Goal: Transaction & Acquisition: Subscribe to service/newsletter

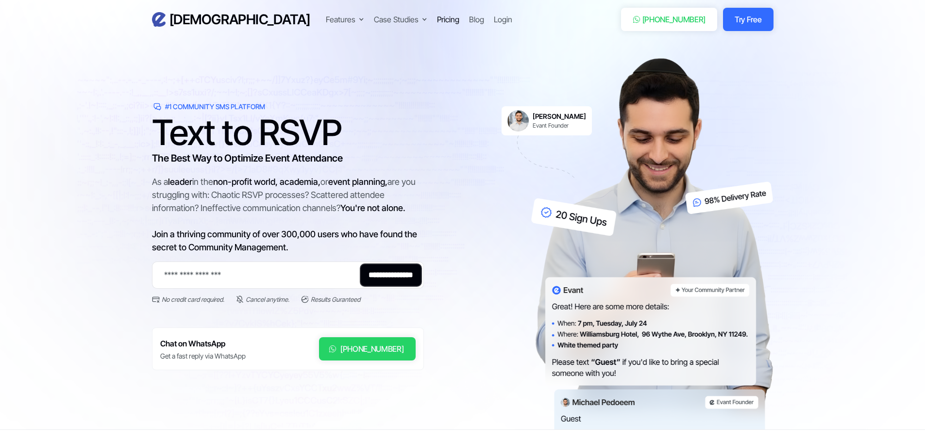
click at [437, 22] on div "Pricing" at bounding box center [448, 20] width 22 height 12
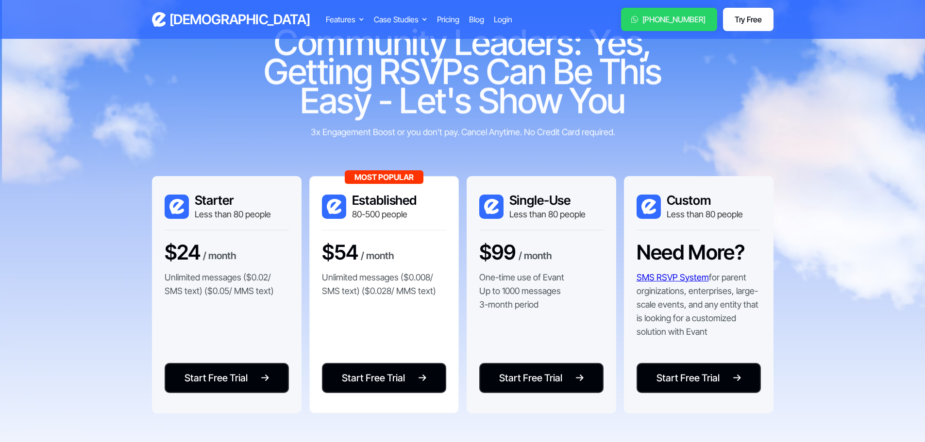
scroll to position [49, 0]
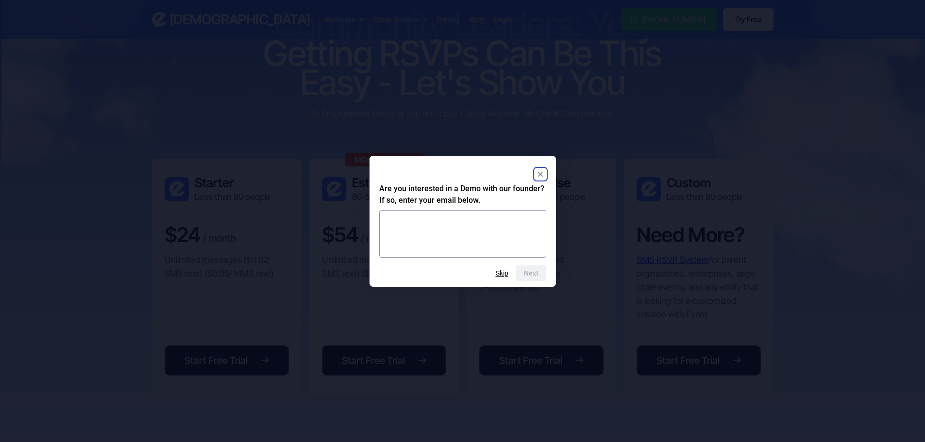
click at [537, 175] on rect "Close" at bounding box center [540, 174] width 12 height 12
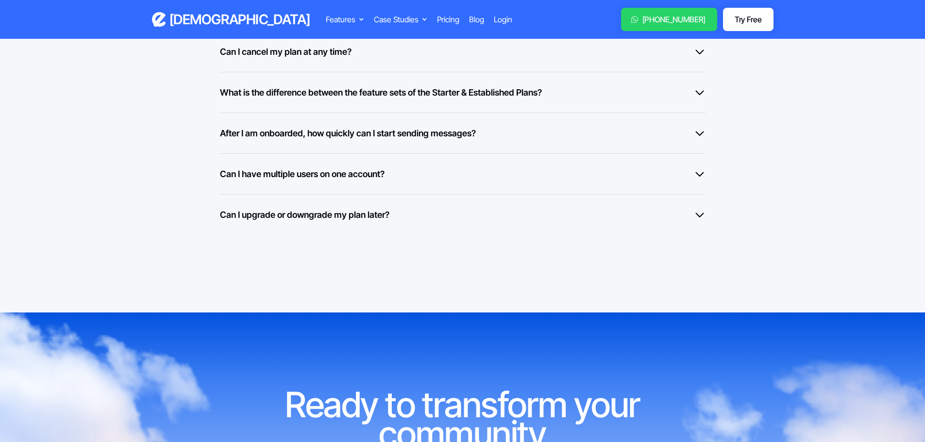
scroll to position [825, 0]
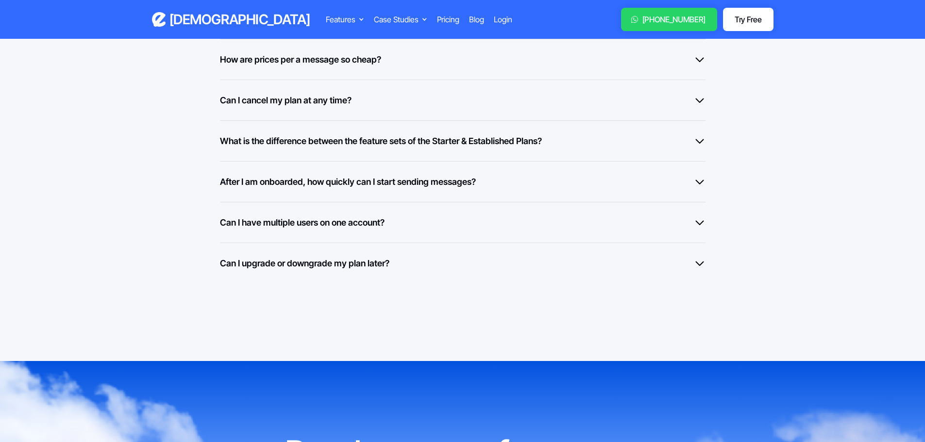
click at [423, 220] on div "Can I have multiple users on one account?" at bounding box center [462, 222] width 485 height 13
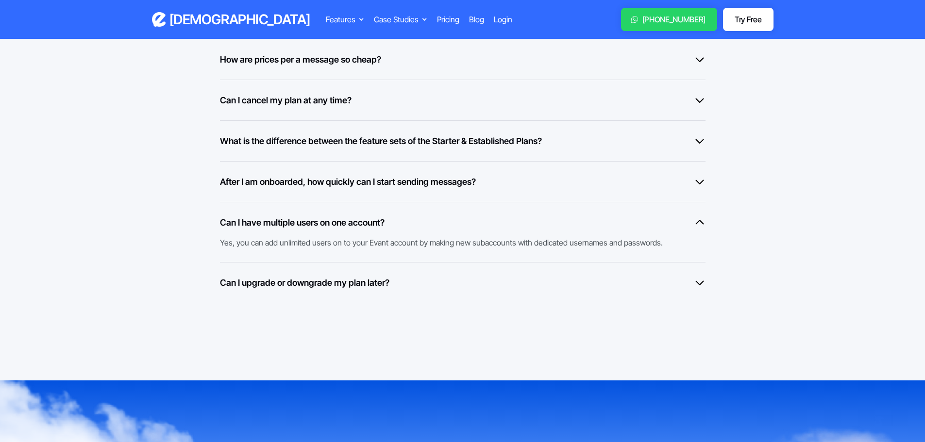
click at [387, 191] on div "After I am onboarded, how quickly can I start sending messages? Once you are ap…" at bounding box center [462, 181] width 485 height 41
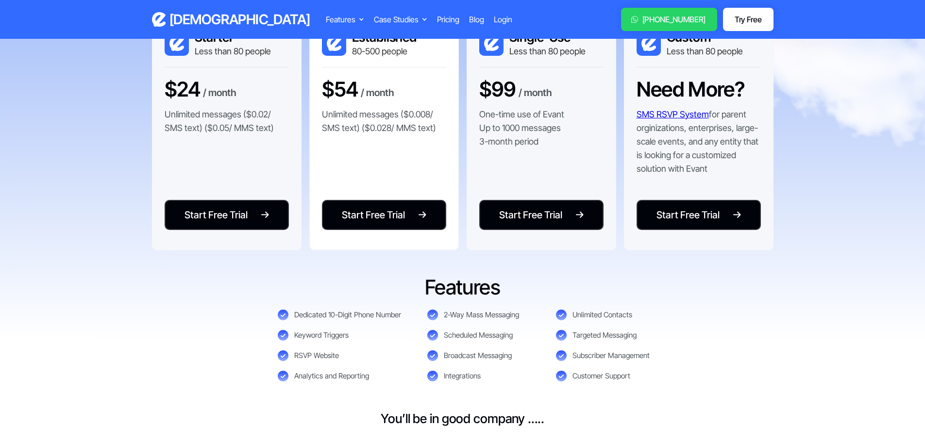
scroll to position [49, 0]
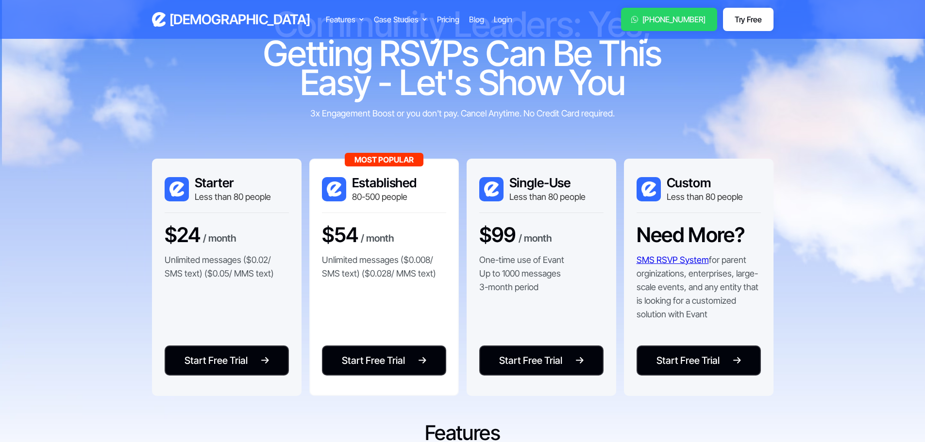
click at [678, 261] on link "SMS RSVP System" at bounding box center [672, 260] width 72 height 10
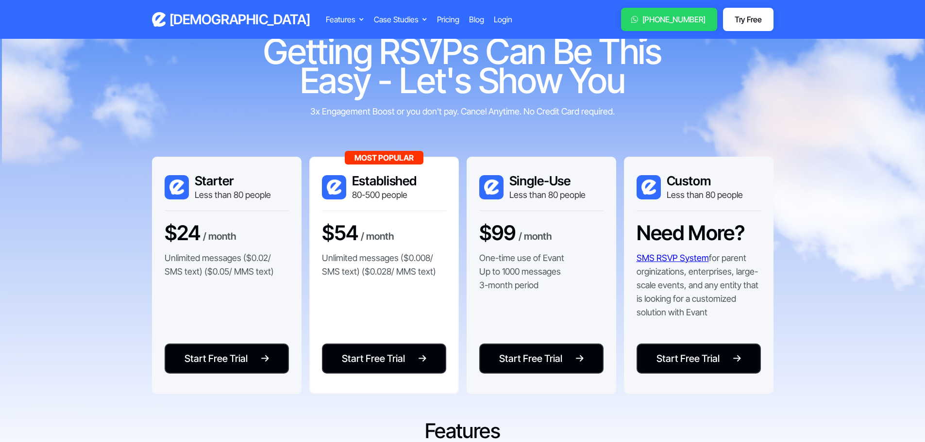
scroll to position [0, 0]
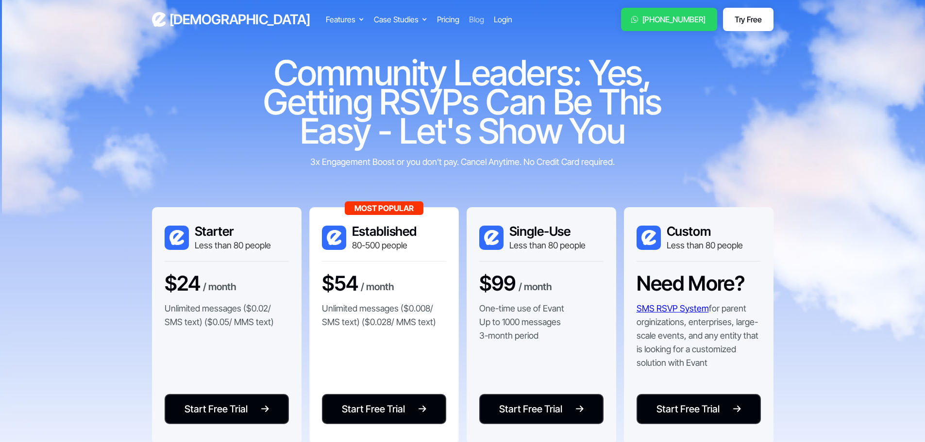
click at [469, 18] on div "Blog" at bounding box center [476, 20] width 15 height 12
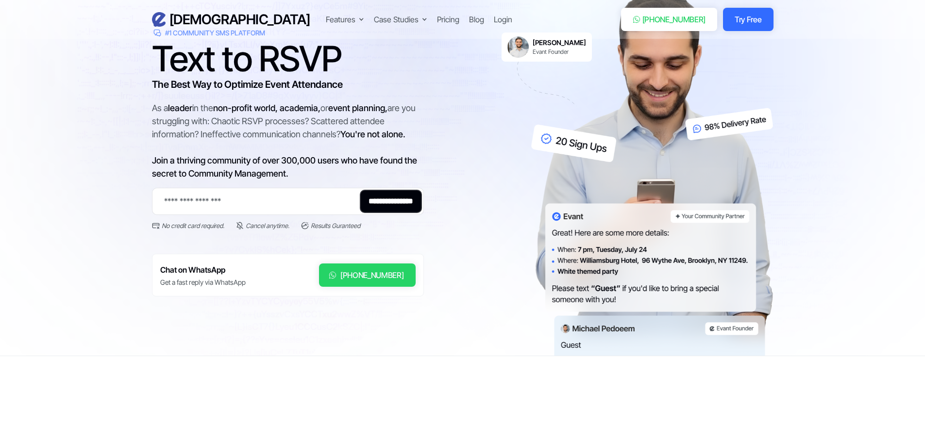
scroll to position [97, 0]
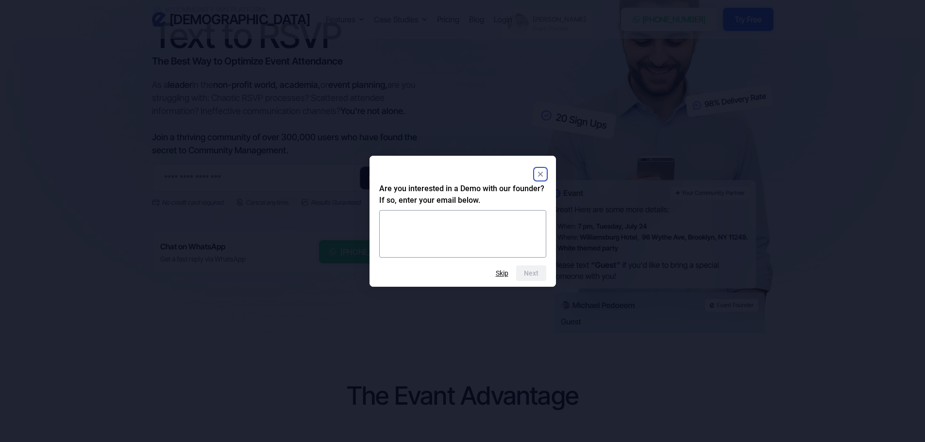
click at [541, 177] on rect "Close" at bounding box center [540, 174] width 12 height 12
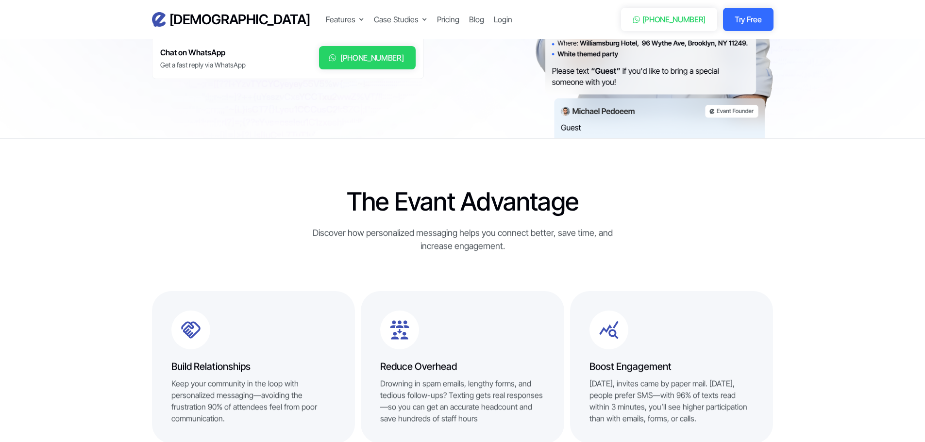
scroll to position [0, 0]
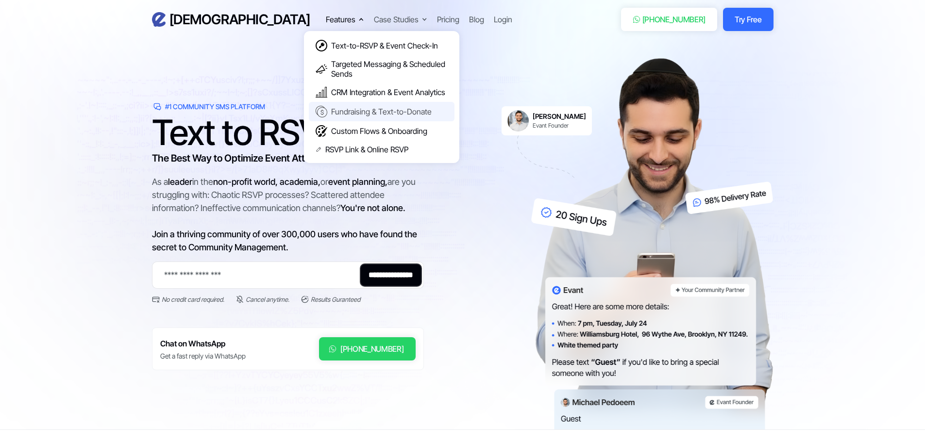
click at [331, 112] on div "Fundraising & Text-to-Donate" at bounding box center [381, 112] width 100 height 10
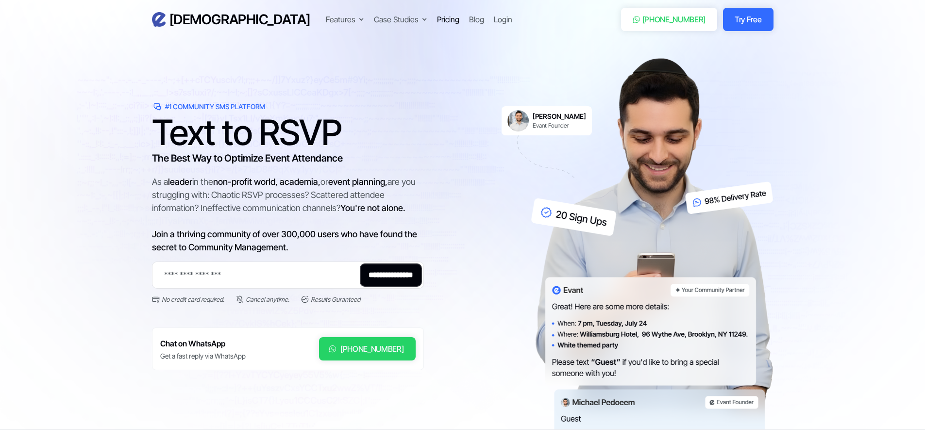
click at [437, 16] on div "Pricing" at bounding box center [448, 20] width 22 height 12
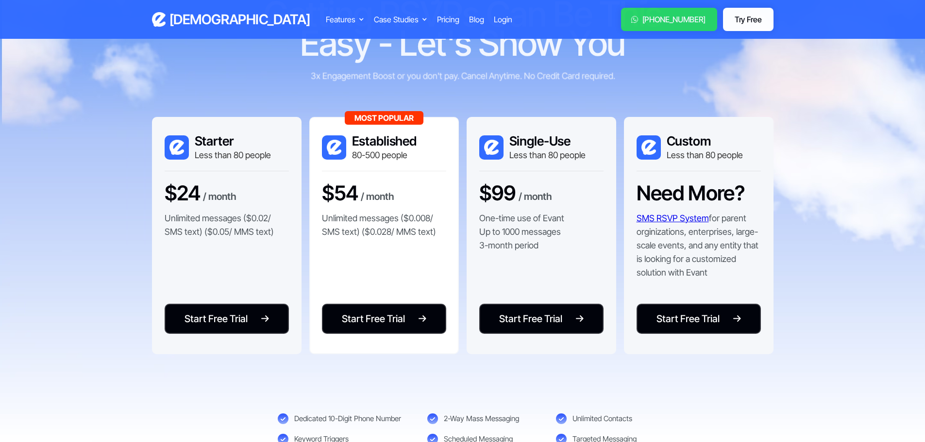
scroll to position [97, 0]
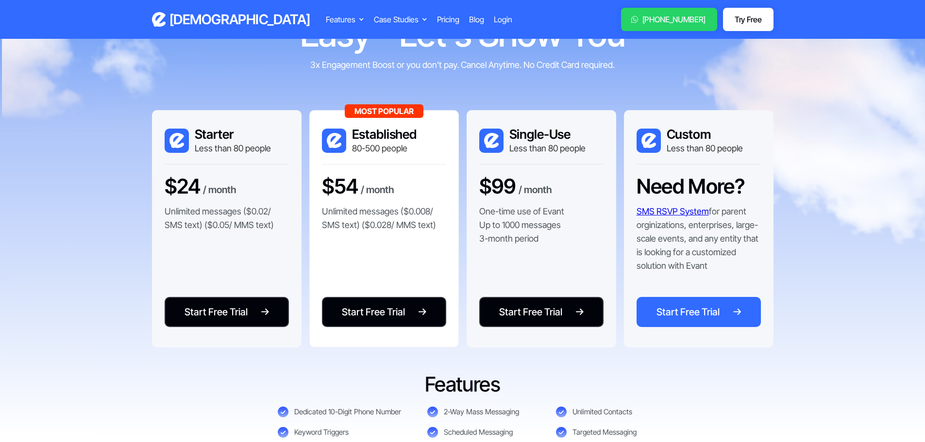
click at [710, 311] on div "Start Free Trial" at bounding box center [687, 312] width 63 height 15
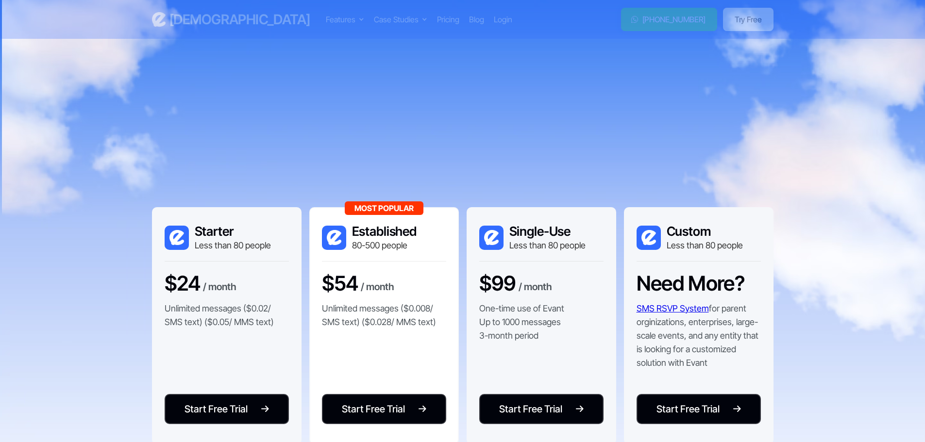
scroll to position [97, 0]
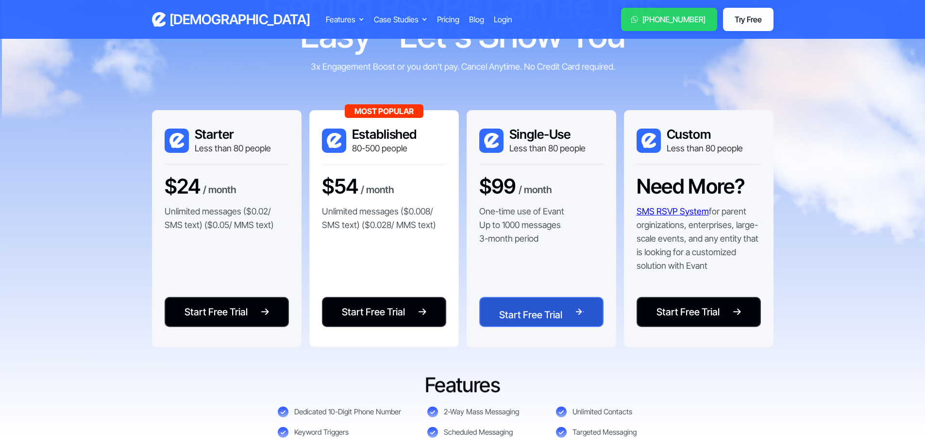
click at [517, 309] on div "Start Free Trial" at bounding box center [530, 315] width 63 height 15
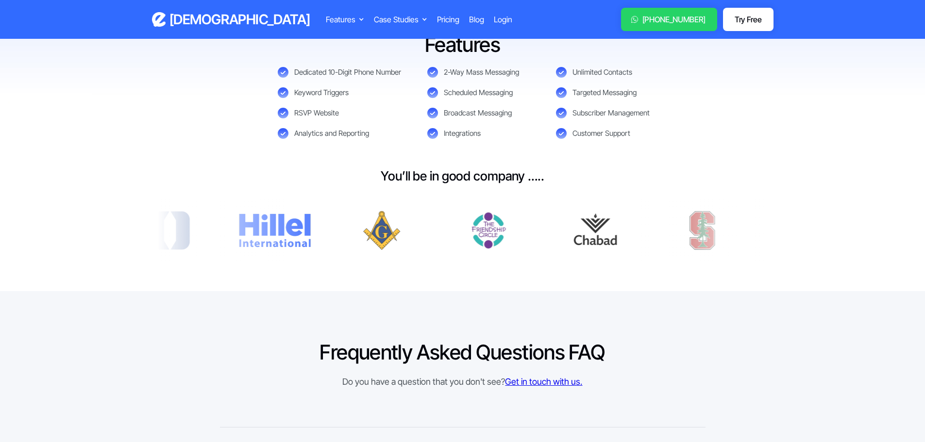
scroll to position [777, 0]
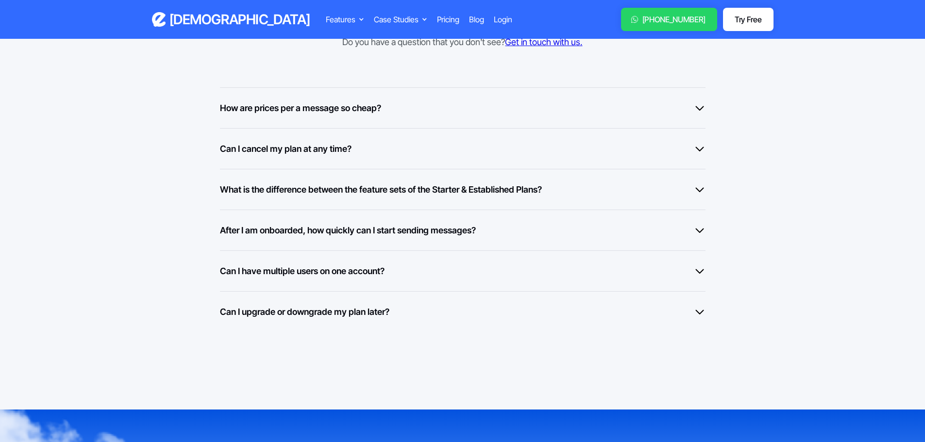
click at [439, 146] on div "Can I cancel my plan at any time?" at bounding box center [462, 148] width 485 height 13
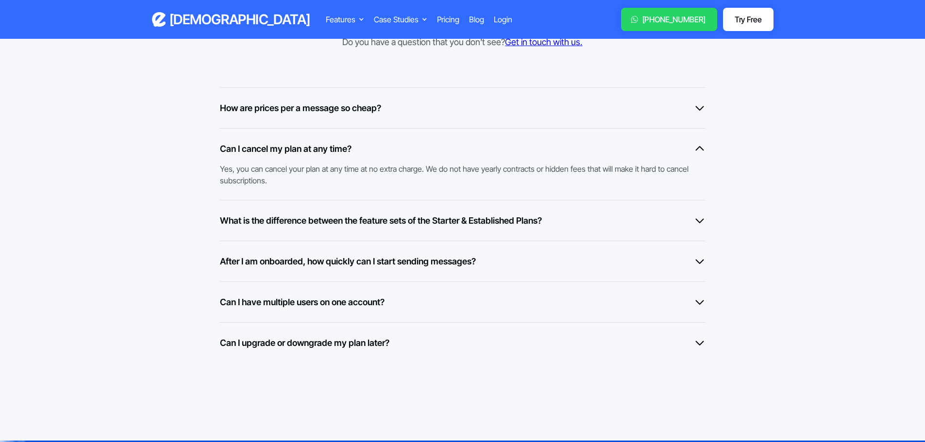
click at [437, 147] on div "Can I cancel my plan at any time?" at bounding box center [462, 148] width 485 height 13
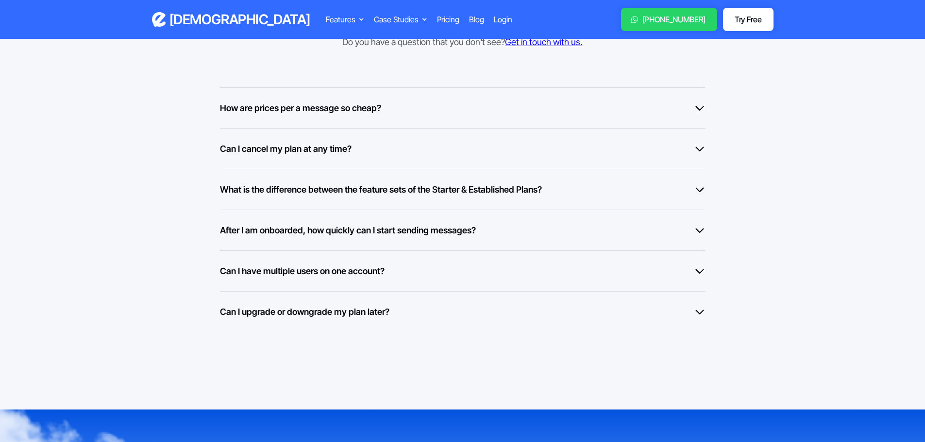
click at [445, 194] on h6 "What is the difference between the feature sets of the Starter & Established Pl…" at bounding box center [381, 189] width 322 height 13
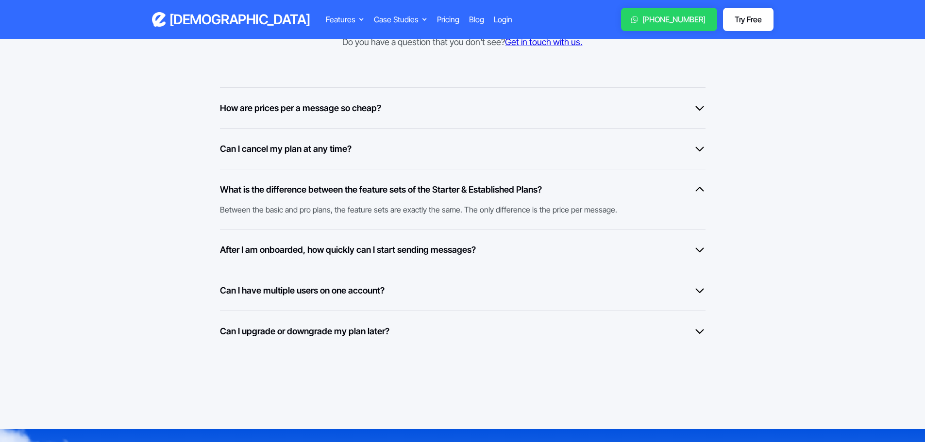
click at [445, 194] on h6 "What is the difference between the feature sets of the Starter & Established Pl…" at bounding box center [381, 189] width 322 height 13
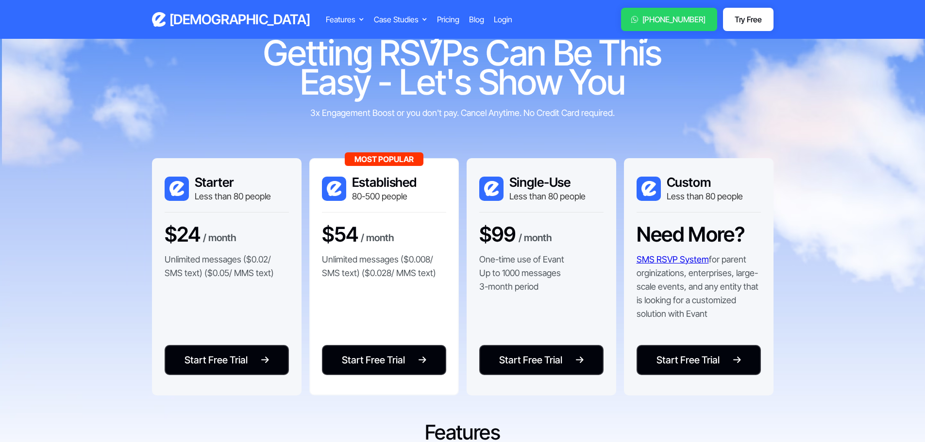
scroll to position [49, 0]
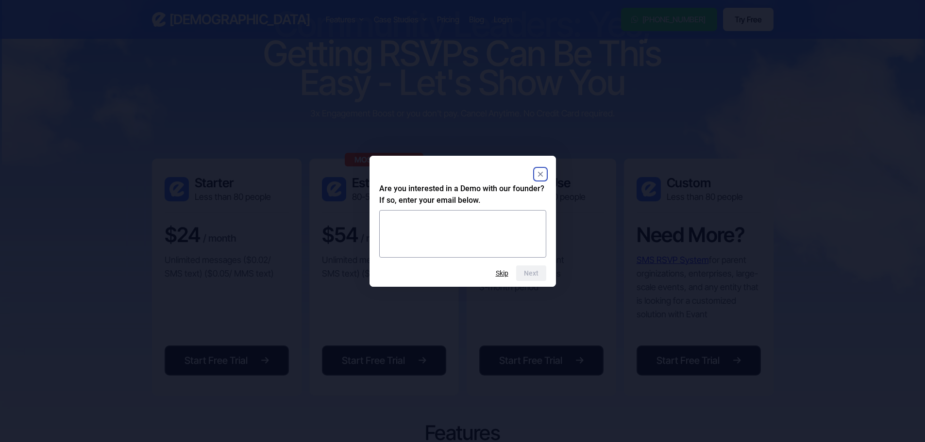
click at [540, 174] on icon "Close" at bounding box center [539, 174] width 5 height 5
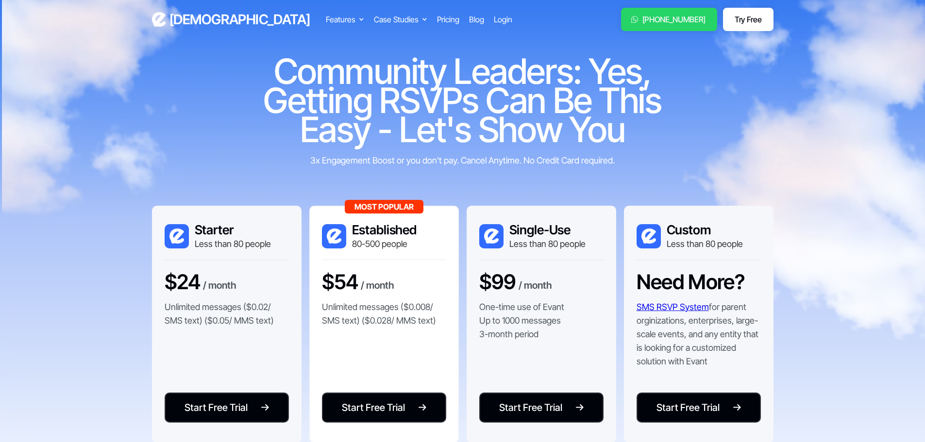
scroll to position [0, 0]
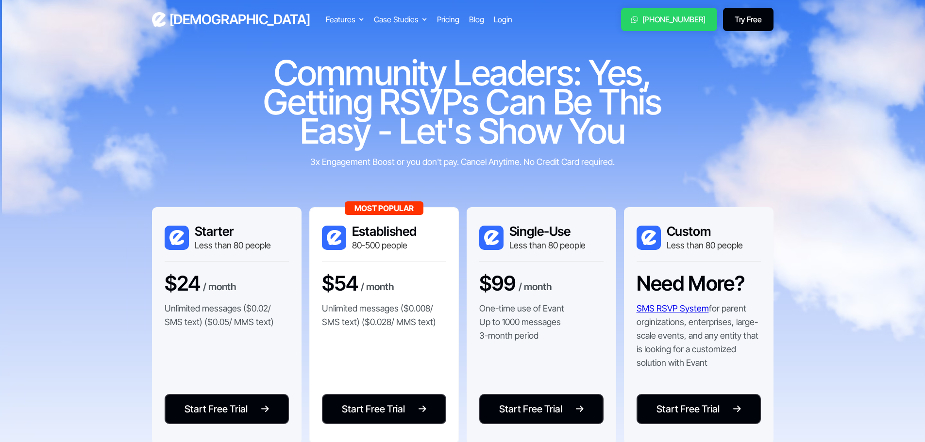
click at [763, 16] on link "Try Free" at bounding box center [748, 19] width 50 height 23
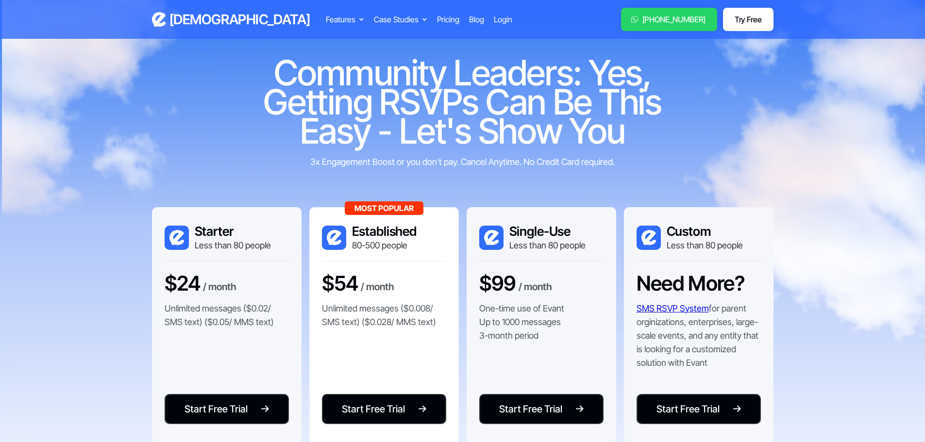
scroll to position [49, 0]
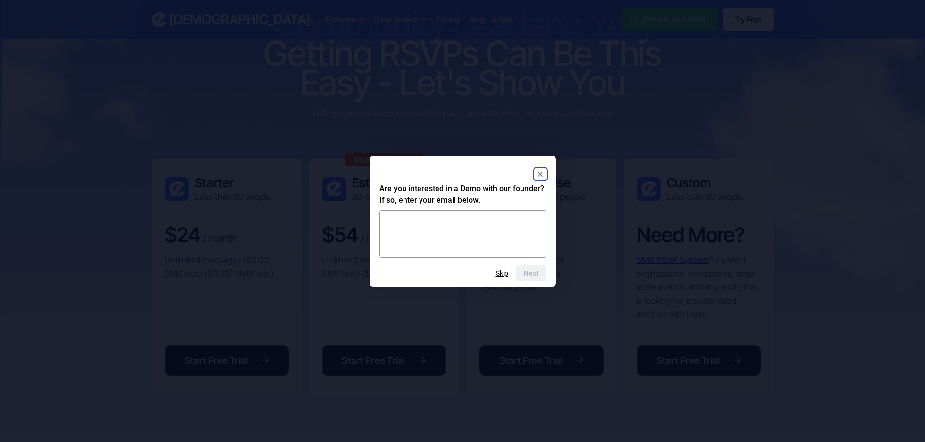
click at [539, 169] on rect "Close" at bounding box center [540, 174] width 12 height 12
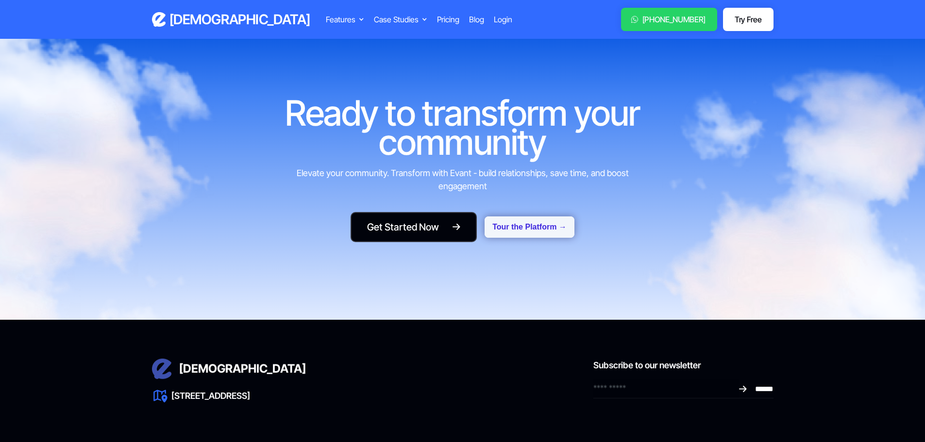
scroll to position [1165, 0]
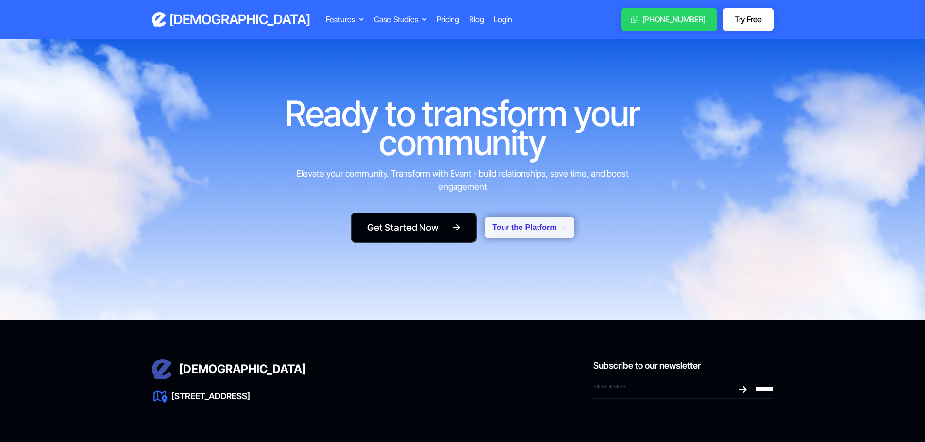
click at [533, 232] on button "Tour the Platform →" at bounding box center [529, 227] width 90 height 21
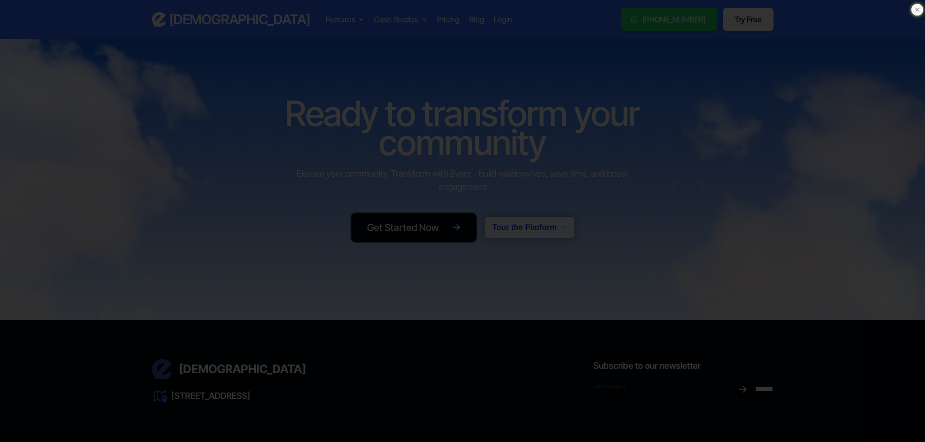
click at [919, 7] on icon at bounding box center [917, 10] width 10 height 10
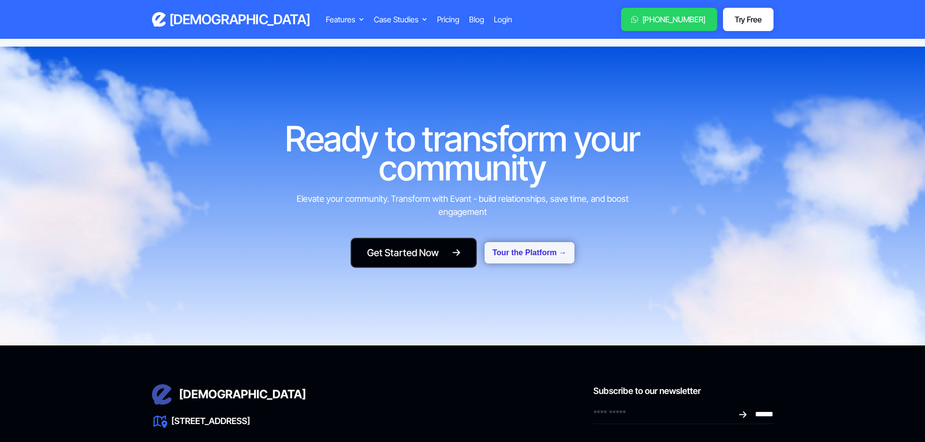
scroll to position [1213, 0]
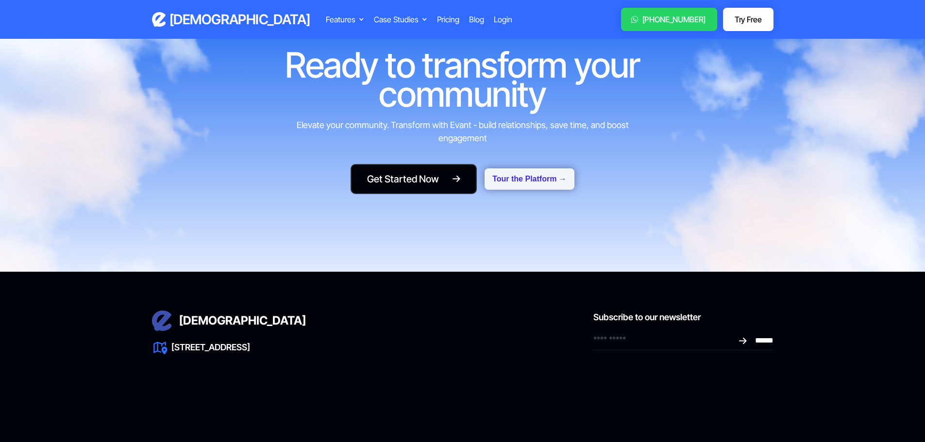
click at [532, 183] on button "Tour the Platform →" at bounding box center [529, 178] width 90 height 21
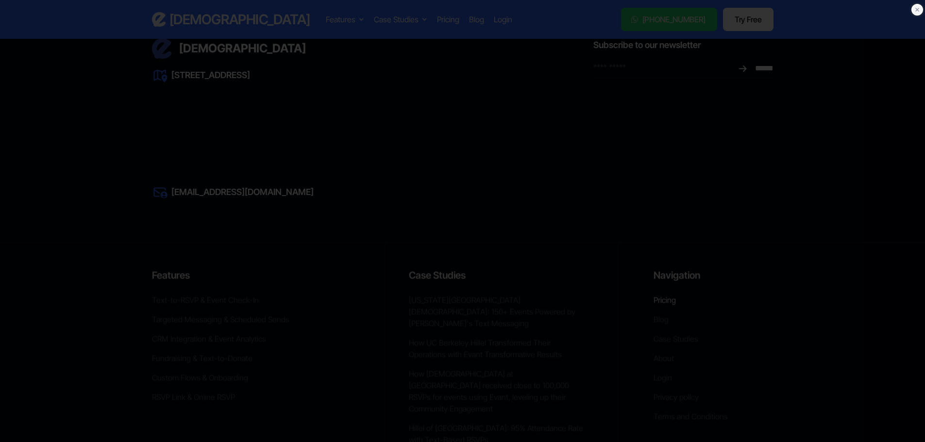
scroll to position [1502, 0]
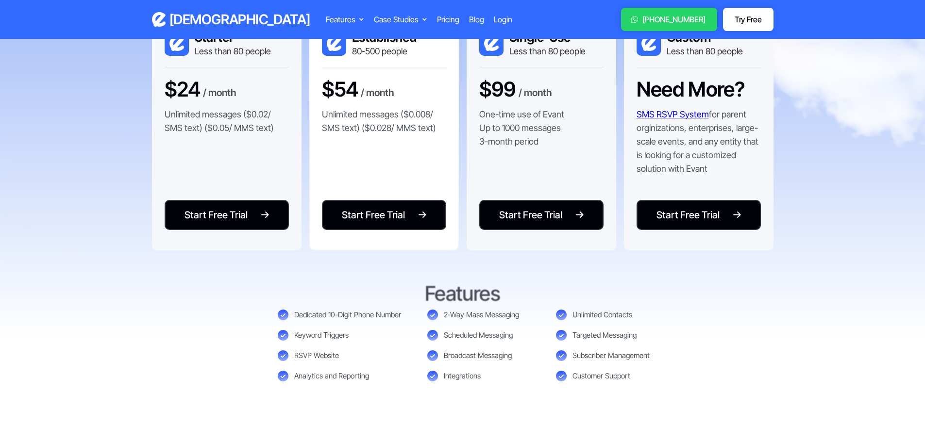
scroll to position [340, 0]
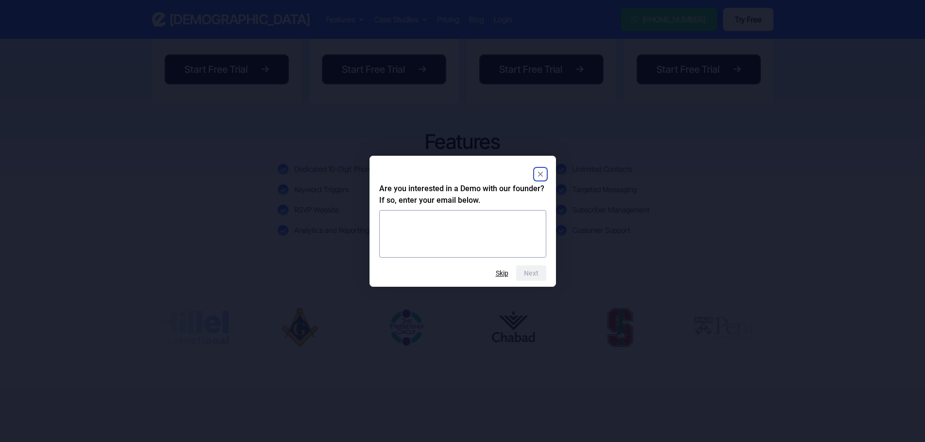
click at [539, 173] on icon "Close" at bounding box center [539, 174] width 5 height 5
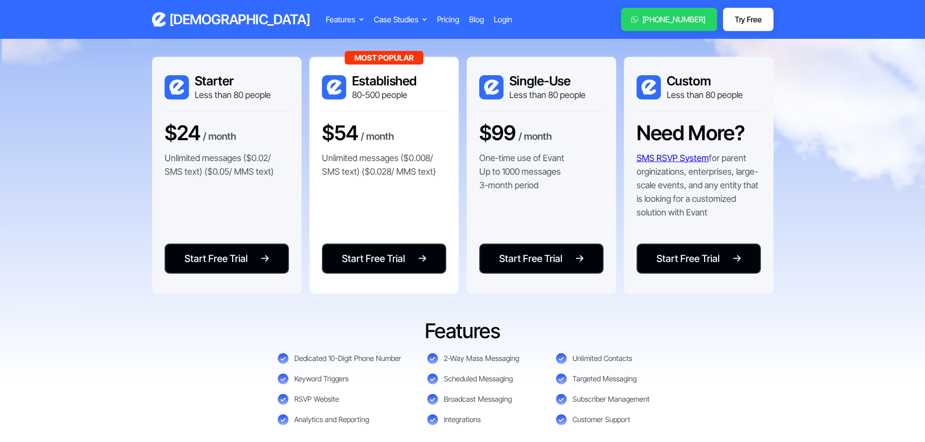
scroll to position [0, 0]
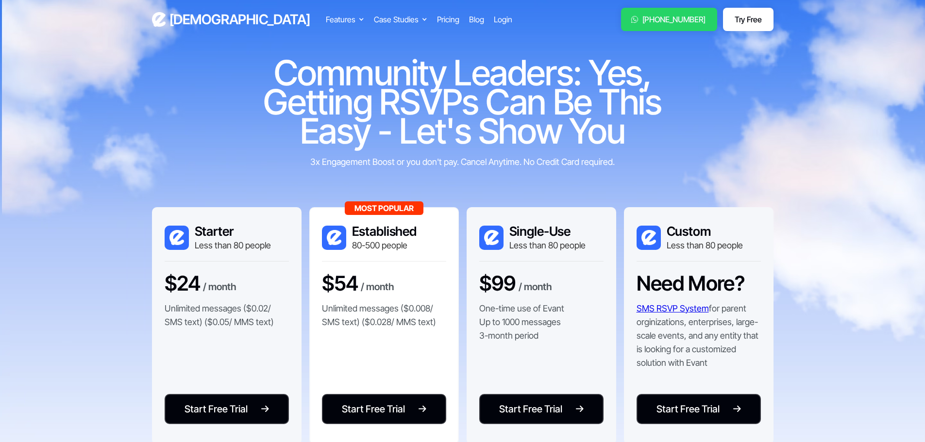
click at [188, 14] on h3 "[DEMOGRAPHIC_DATA]" at bounding box center [239, 19] width 141 height 17
